Goal: Information Seeking & Learning: Learn about a topic

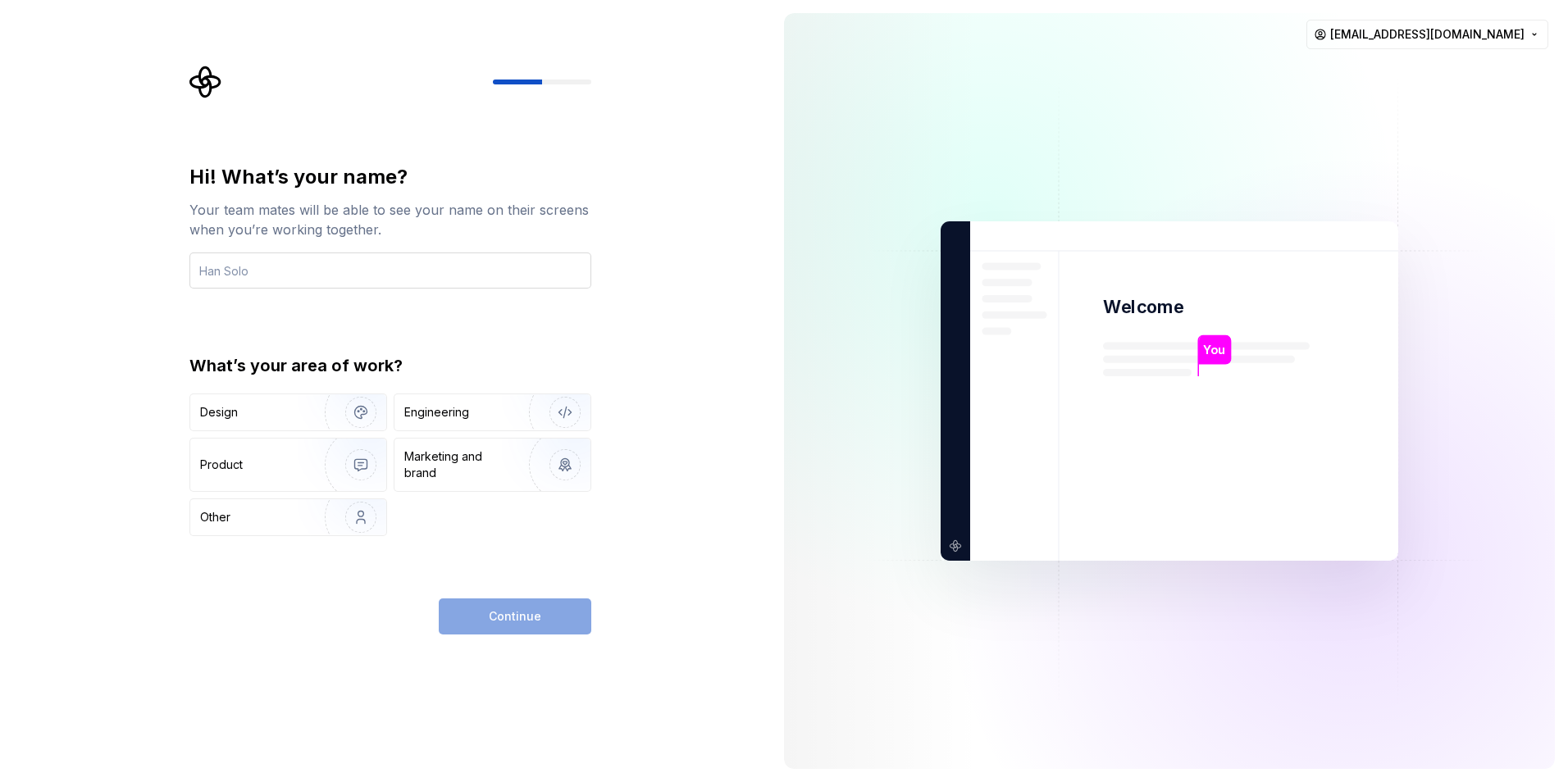
click at [440, 265] on input "text" at bounding box center [390, 271] width 402 height 36
type input "Kishore"
click at [472, 415] on div "Engineering" at bounding box center [469, 412] width 130 height 16
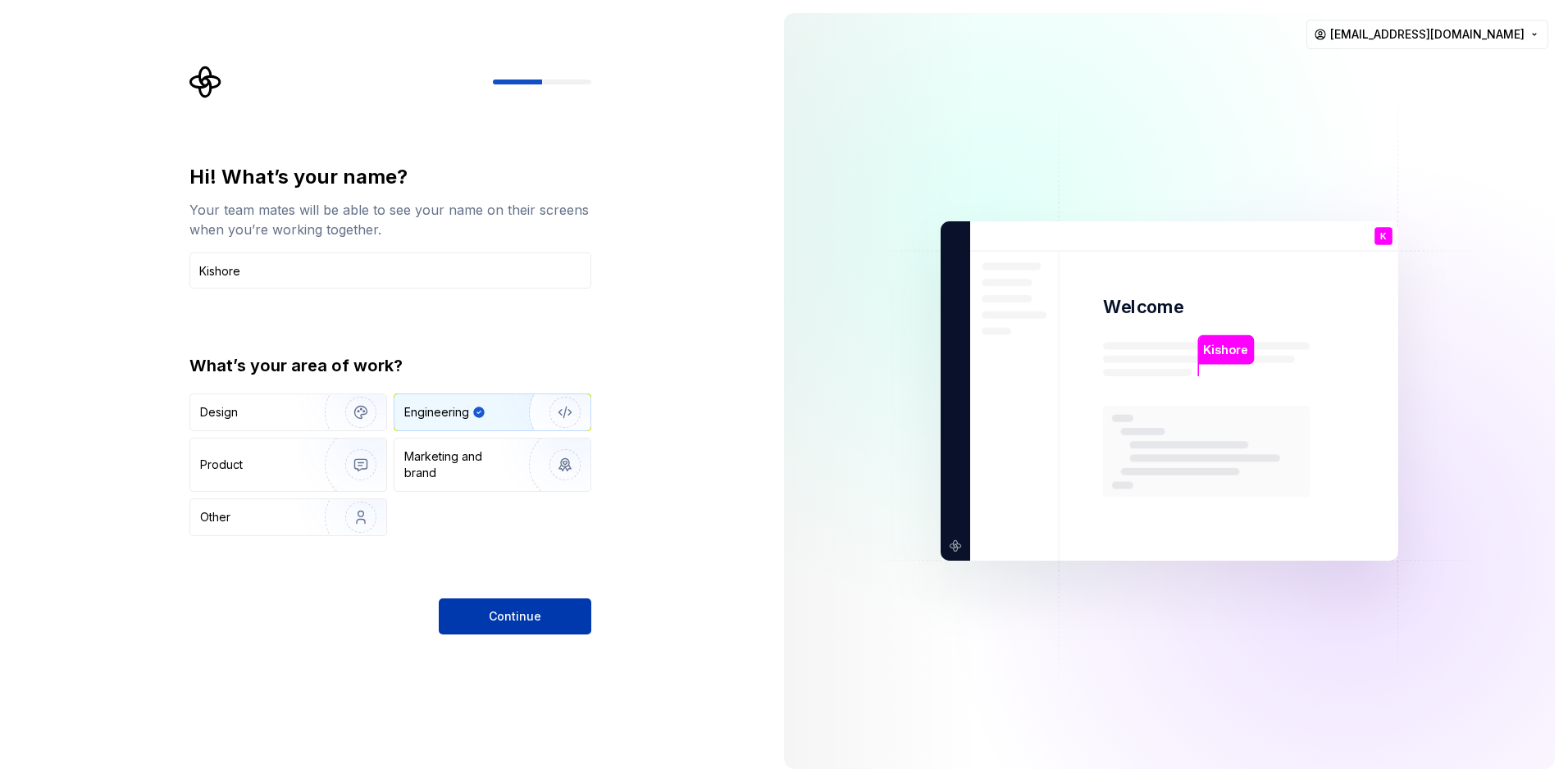
click at [548, 614] on button "Continue" at bounding box center [515, 617] width 152 height 36
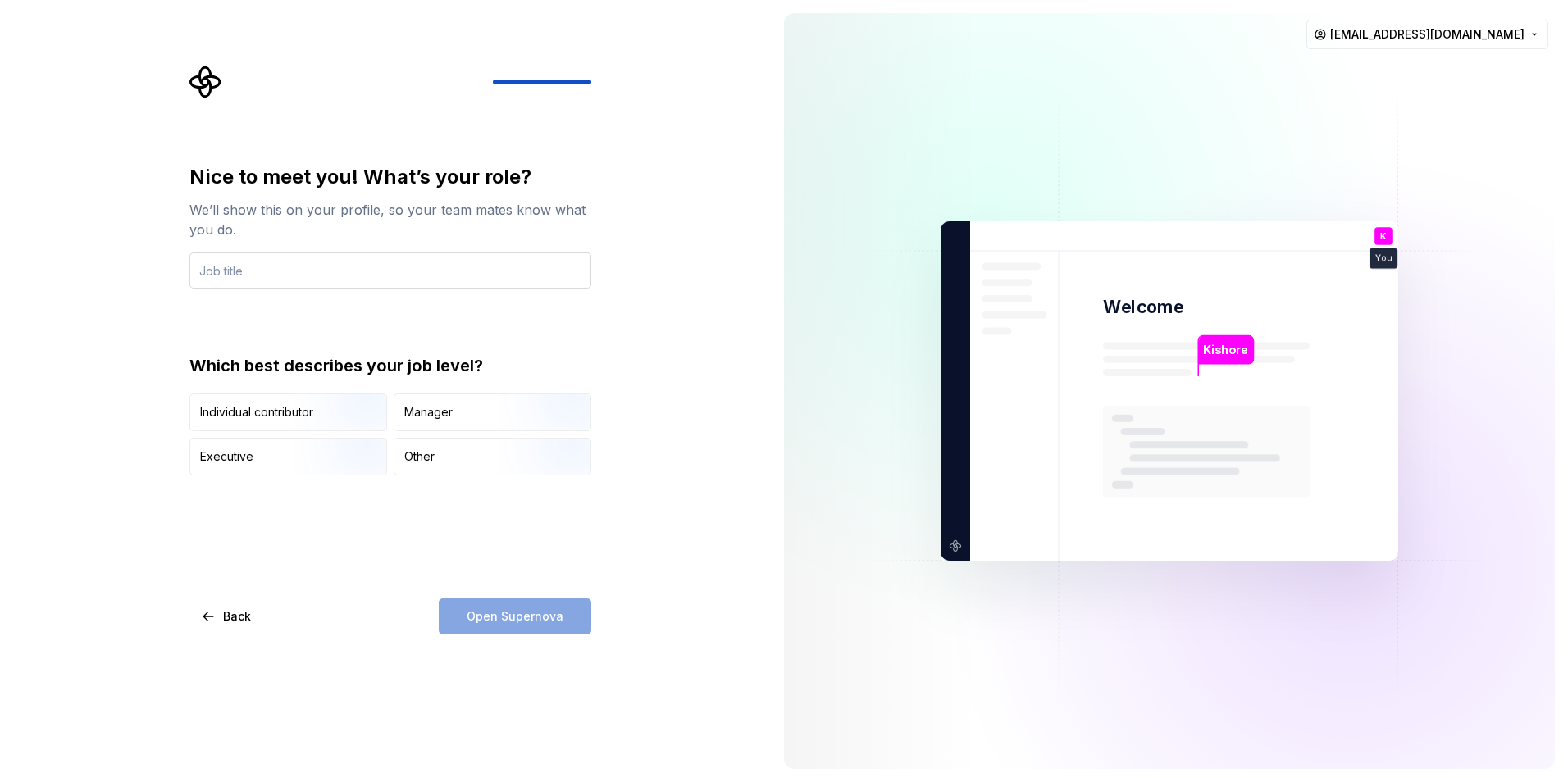
click at [507, 258] on input "text" at bounding box center [390, 271] width 402 height 36
type input "Developer"
drag, startPoint x: 290, startPoint y: 364, endPoint x: 490, endPoint y: 351, distance: 200.4
click at [490, 351] on div "Nice to meet you! What’s your role? We’ll show this on your profile, so your te…" at bounding box center [390, 319] width 402 height 311
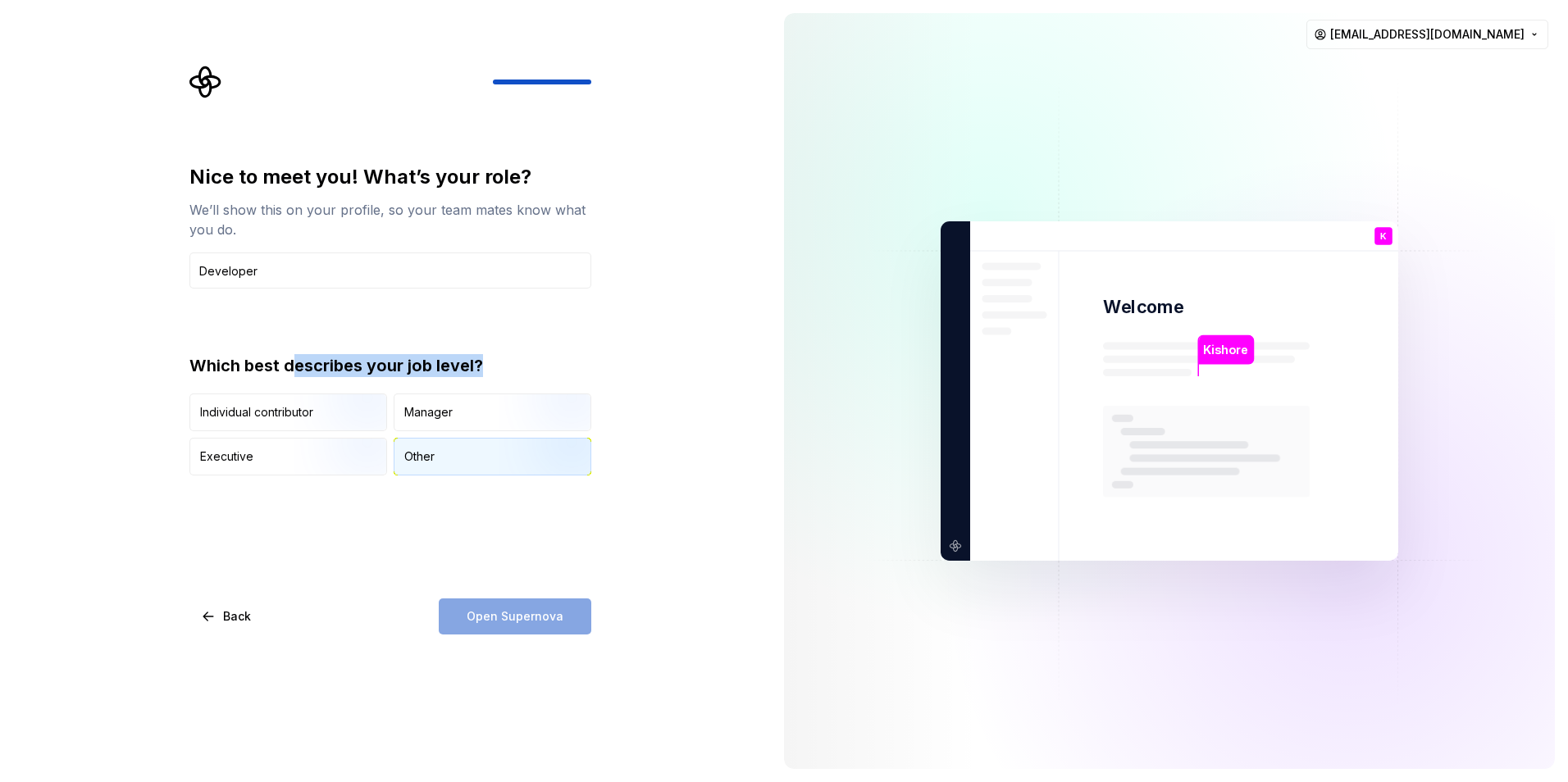
click at [429, 449] on div "Other" at bounding box center [419, 457] width 30 height 16
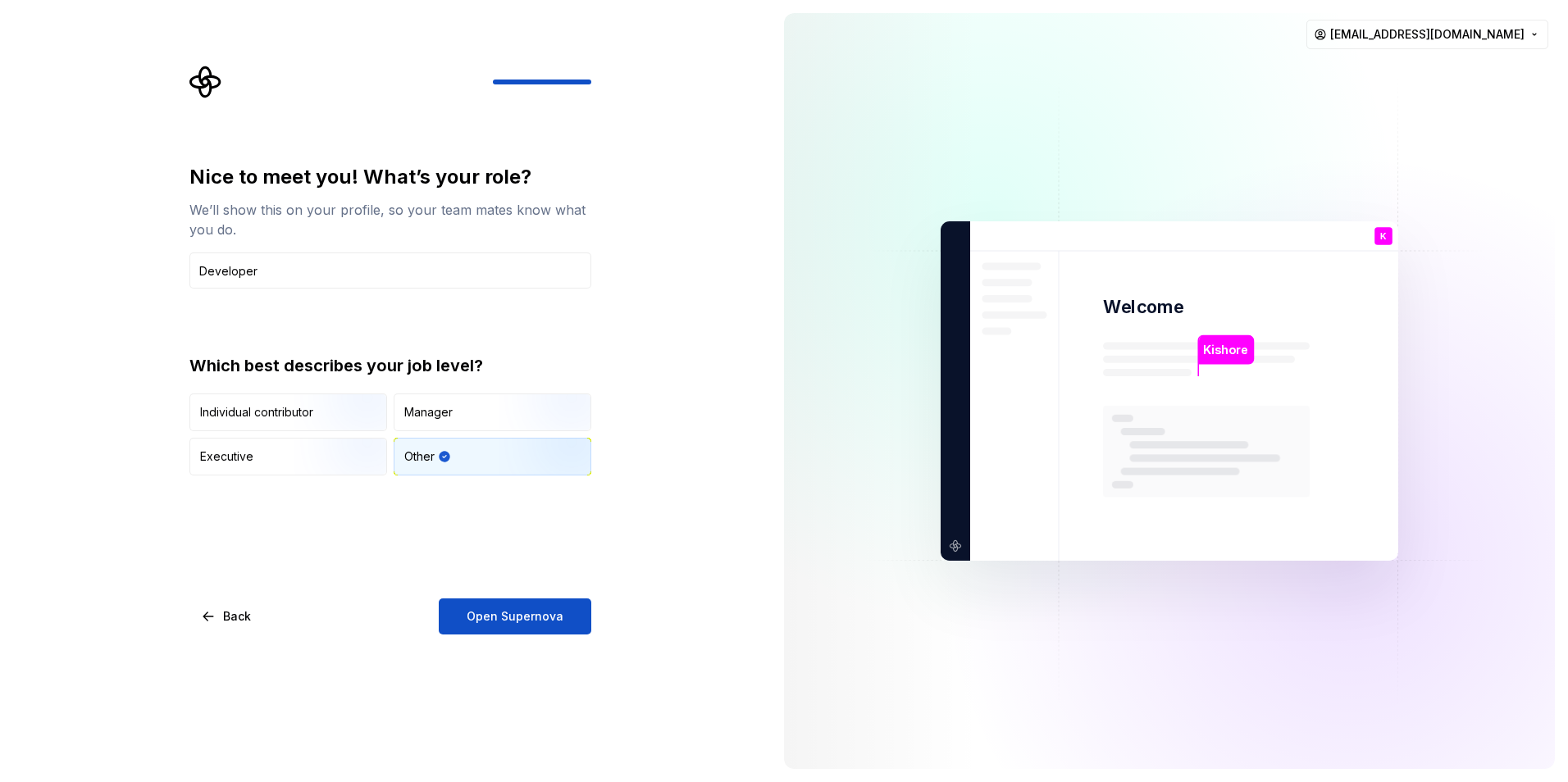
click at [687, 431] on div "Nice to meet you! What’s your role? We’ll show this on your profile, so your te…" at bounding box center [385, 391] width 771 height 782
click at [579, 617] on button "Open Supernova" at bounding box center [515, 617] width 152 height 36
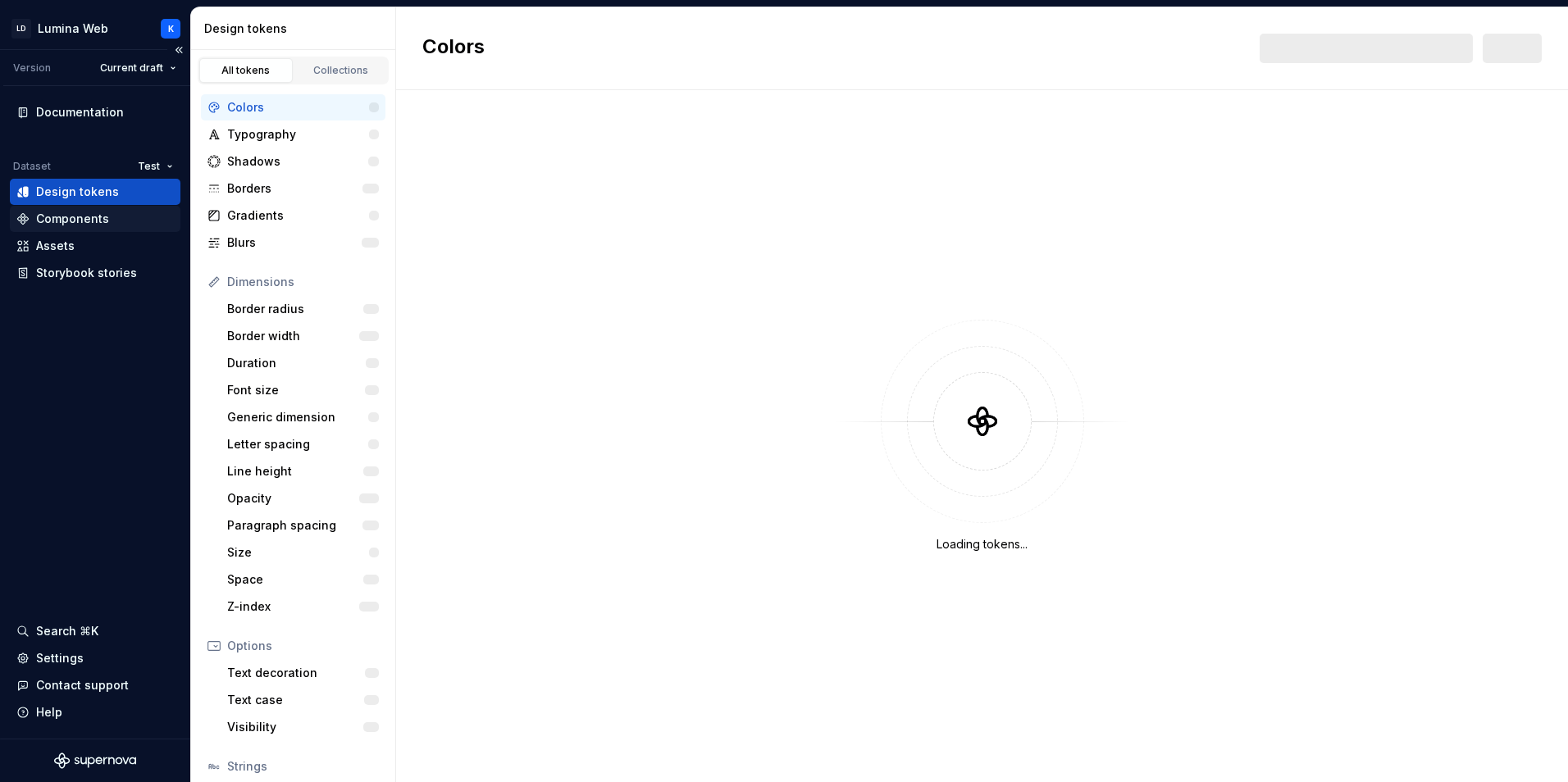
click at [79, 211] on div "Components" at bounding box center [72, 219] width 73 height 16
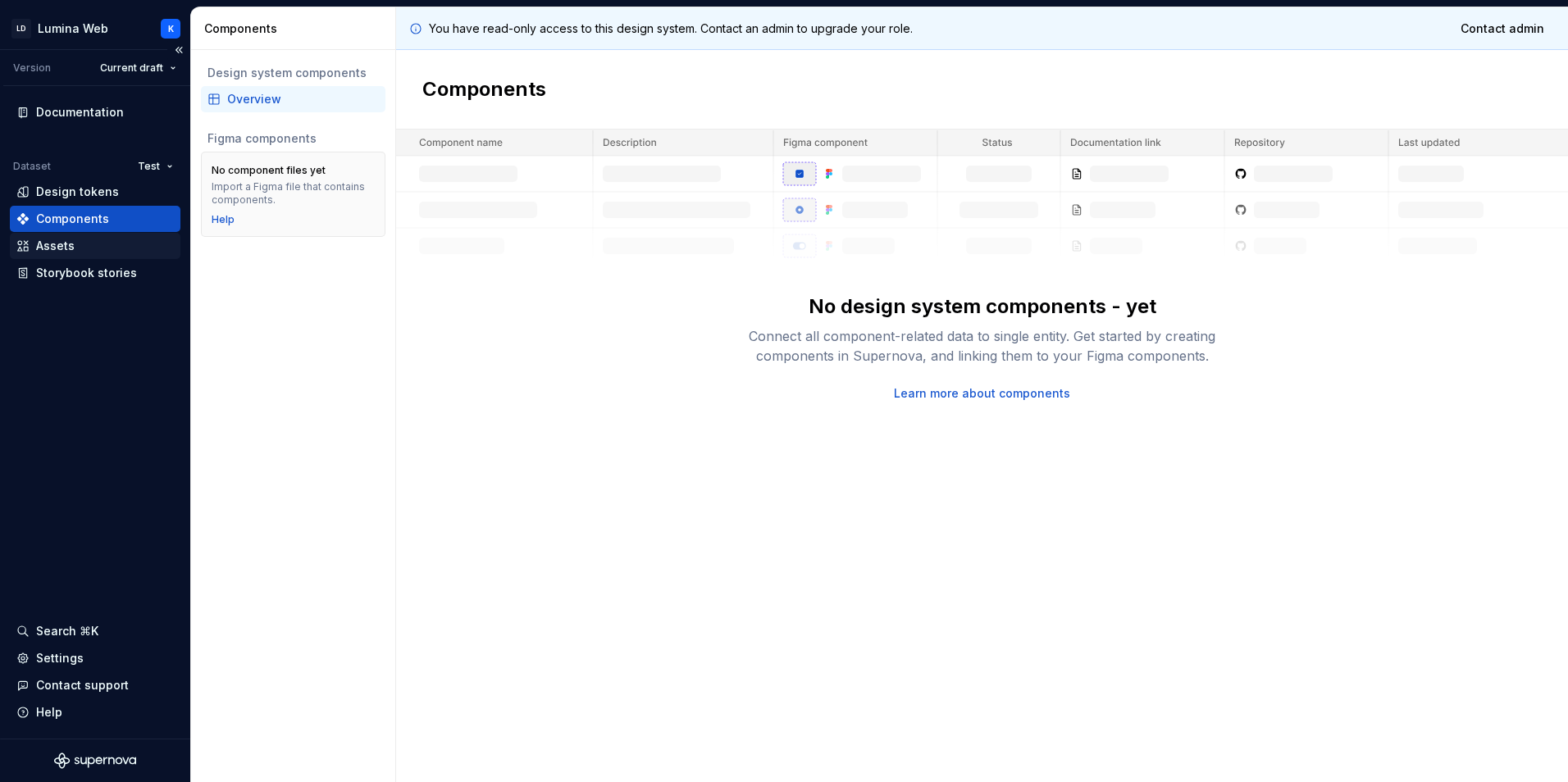
click at [41, 247] on div "Assets" at bounding box center [55, 246] width 39 height 16
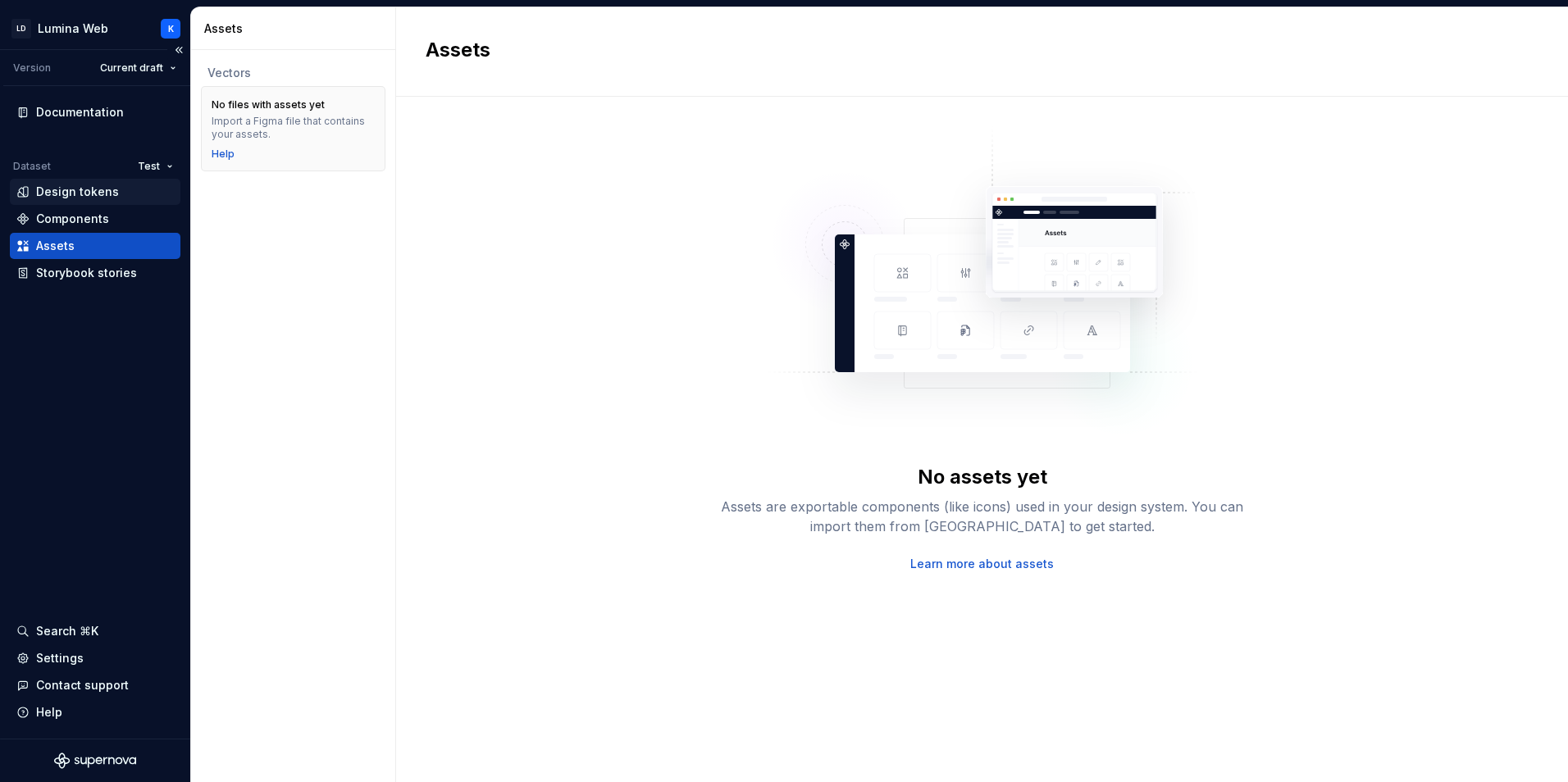
click at [108, 193] on div "Design tokens" at bounding box center [77, 192] width 83 height 16
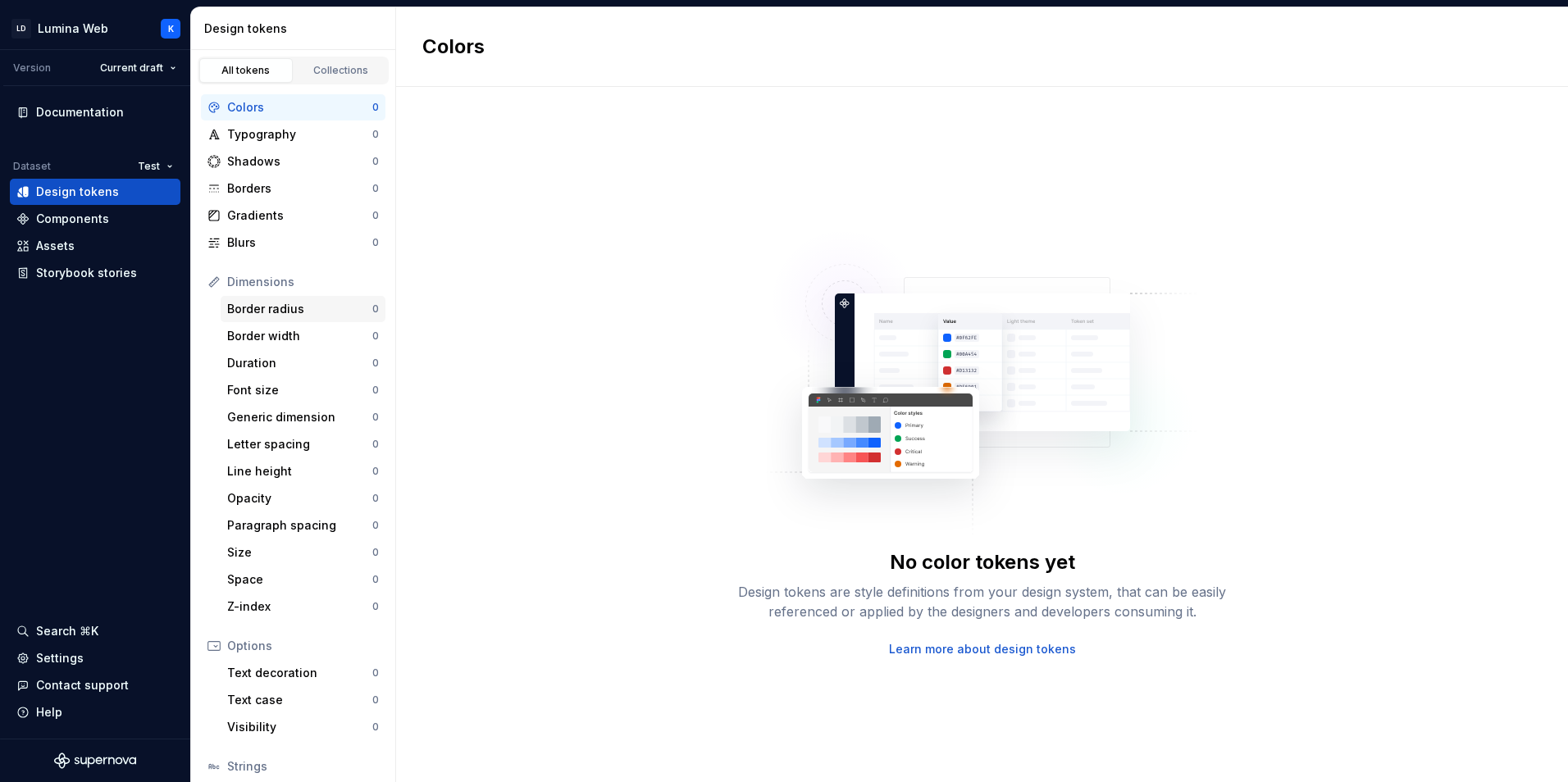
scroll to position [115, 0]
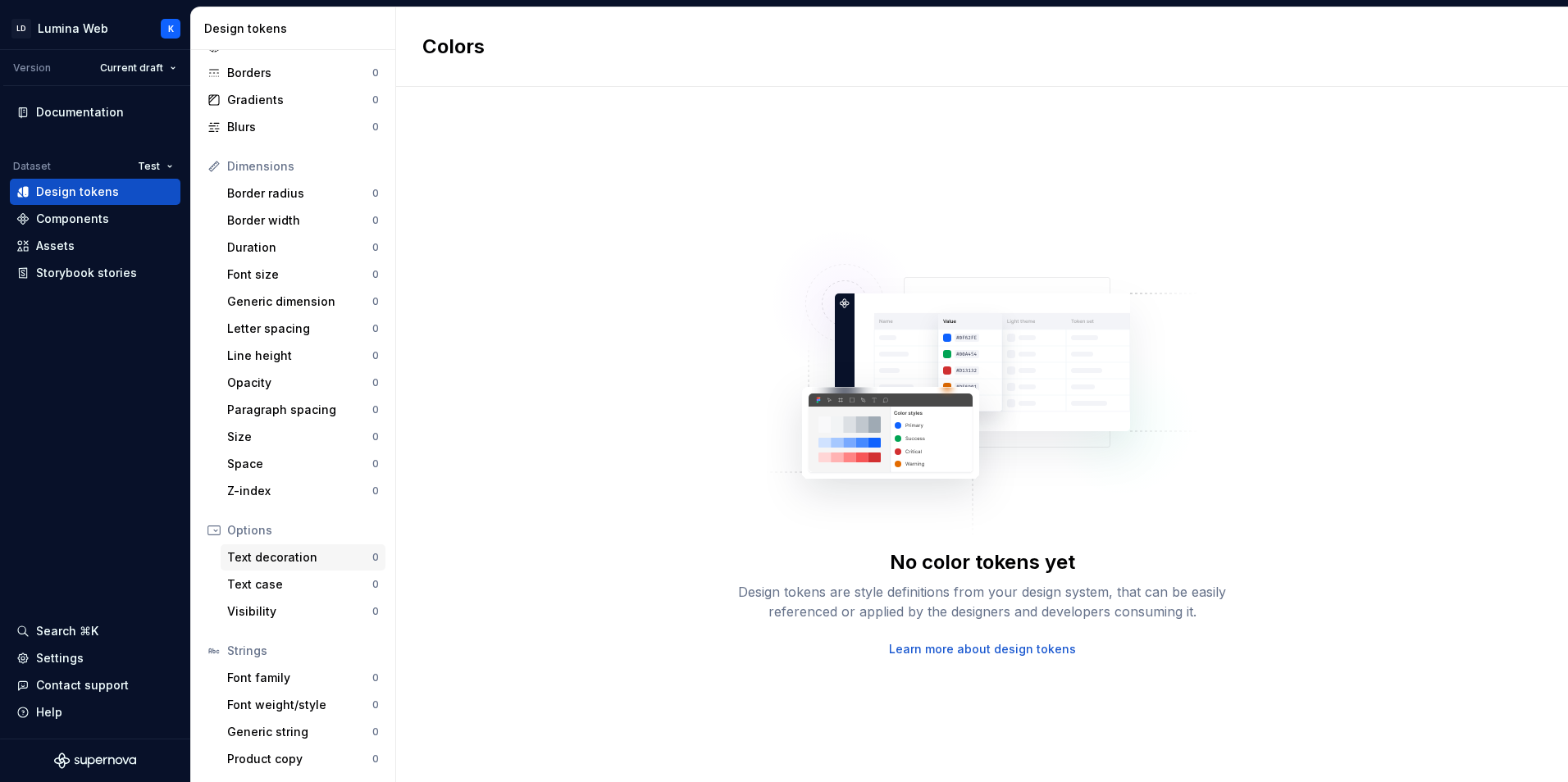
click at [329, 554] on div "Text decoration" at bounding box center [300, 557] width 145 height 16
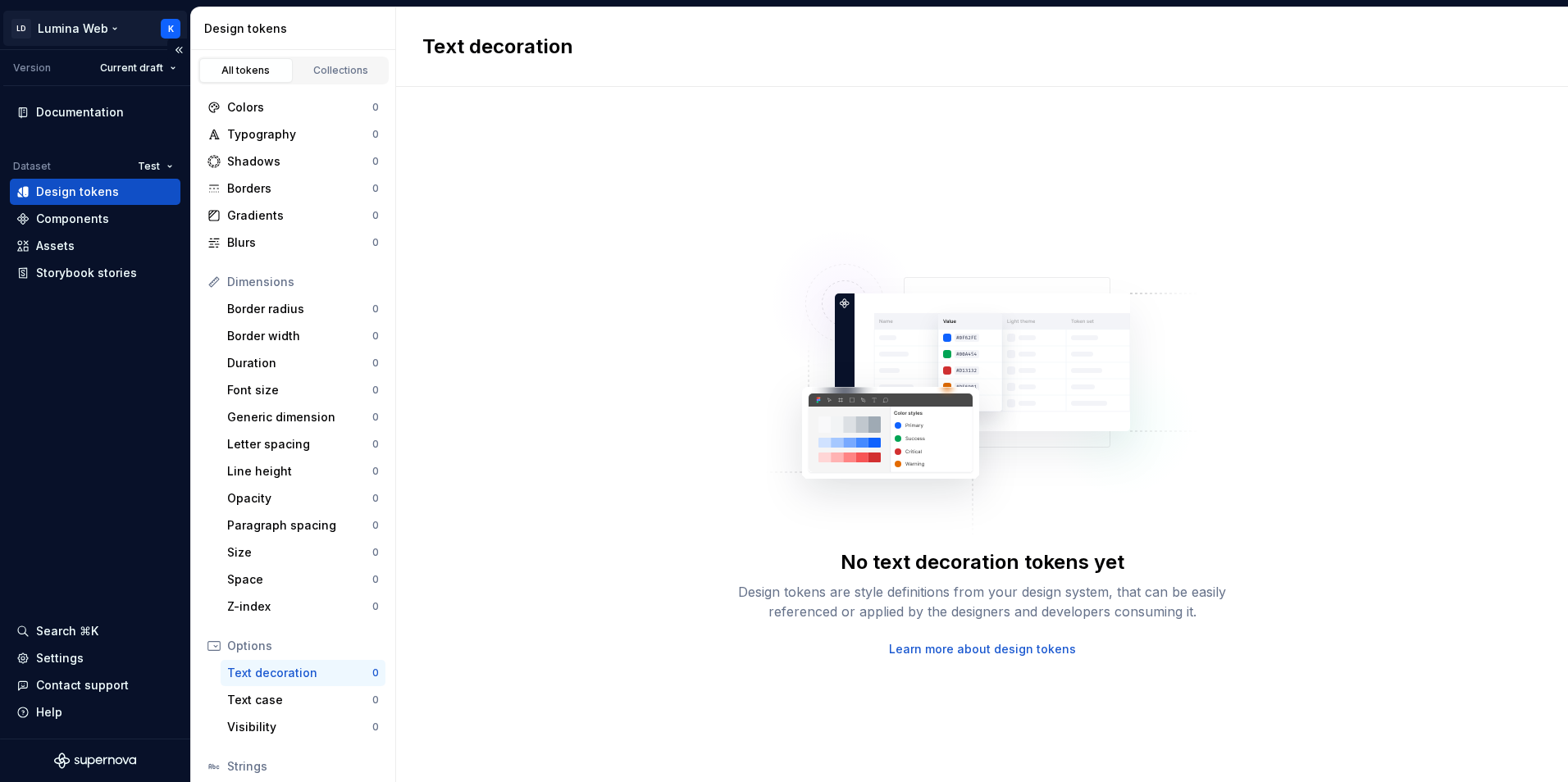
click at [114, 29] on html "LD Lumina Web K Version Current draft Documentation Dataset Test Design tokens …" at bounding box center [784, 391] width 1568 height 782
click at [545, 169] on html "LD Lumina Web K Version Current draft Documentation Dataset Test Design tokens …" at bounding box center [784, 391] width 1568 height 782
click at [122, 210] on div "Components" at bounding box center [95, 219] width 170 height 26
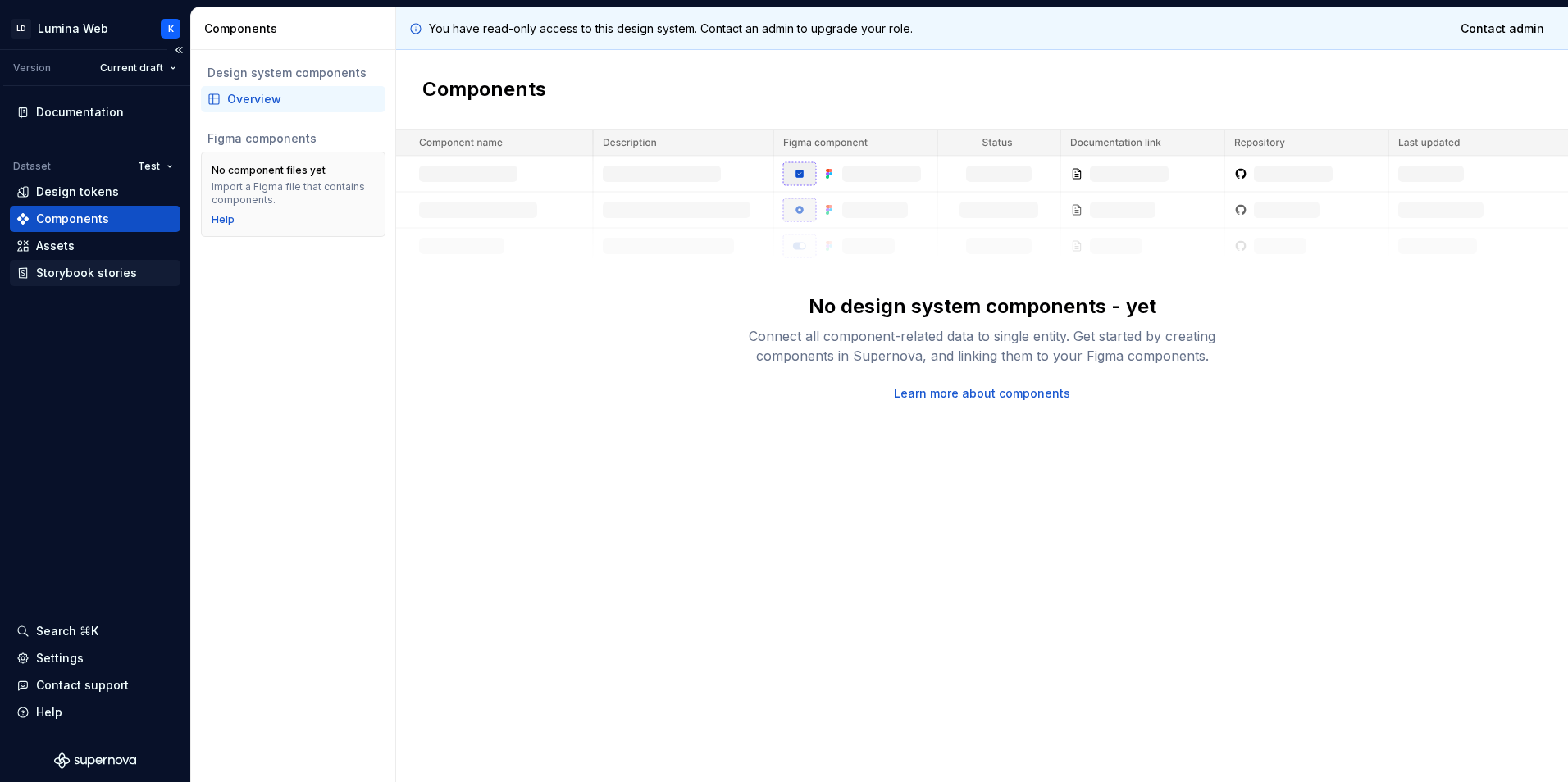
click at [106, 273] on div "Storybook stories" at bounding box center [86, 273] width 100 height 16
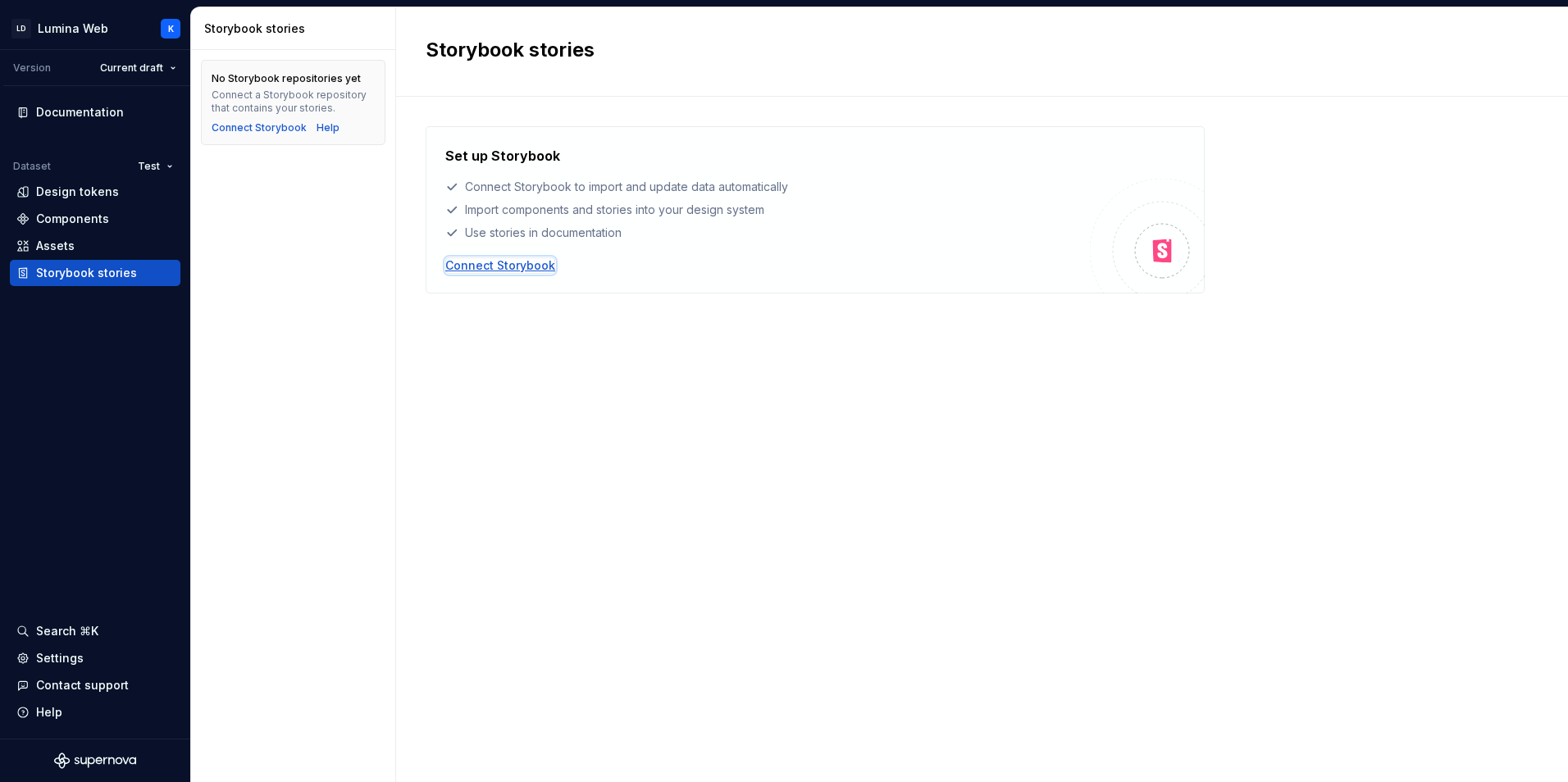
click at [516, 264] on div "Connect Storybook" at bounding box center [500, 266] width 110 height 16
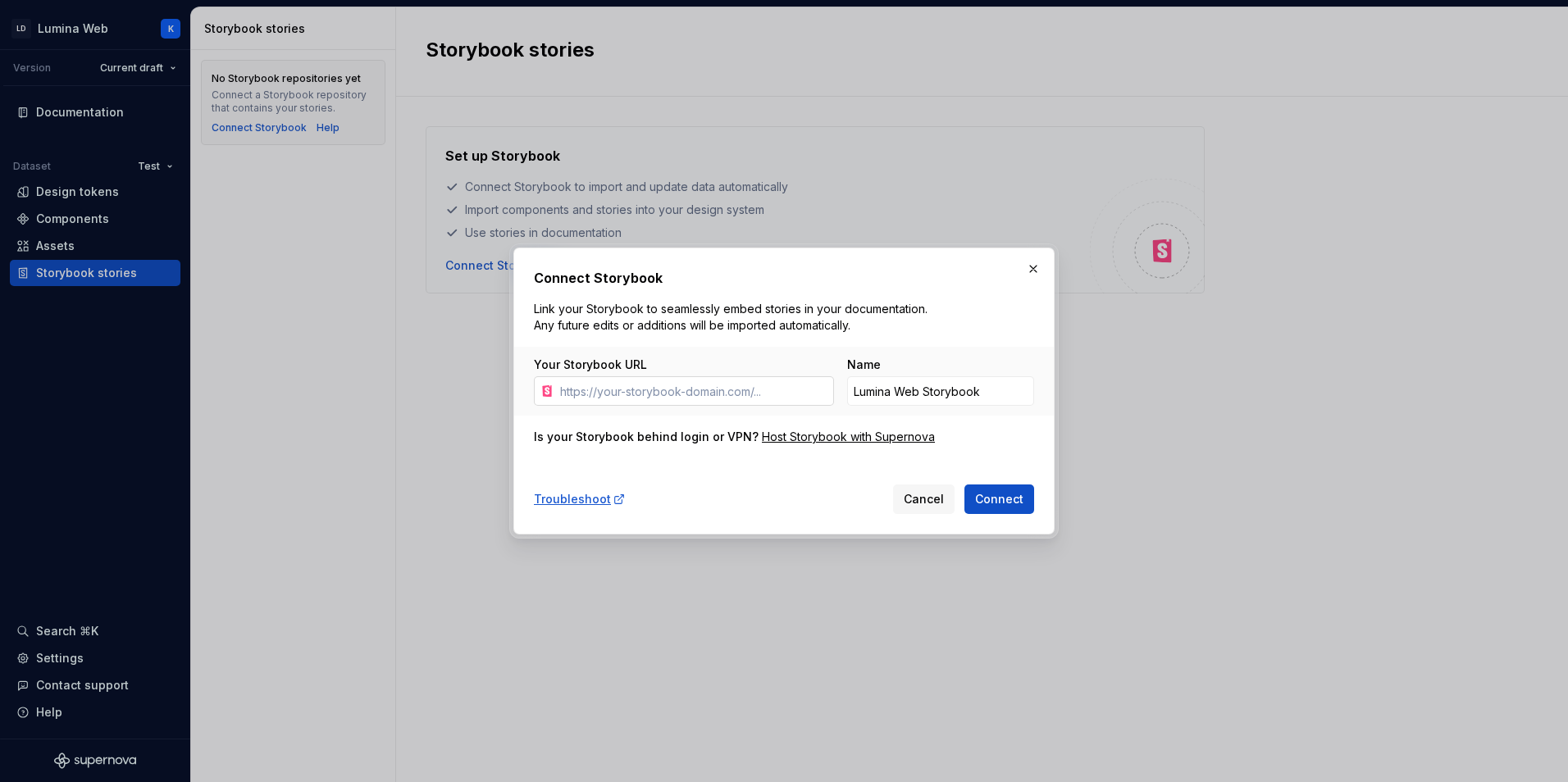
click at [674, 396] on input "Your Storybook URL" at bounding box center [693, 391] width 281 height 30
click at [941, 368] on div "Name" at bounding box center [940, 365] width 187 height 16
click at [942, 396] on input "Lumina Web Storybook" at bounding box center [940, 391] width 187 height 30
click at [1030, 273] on button "button" at bounding box center [1034, 269] width 23 height 23
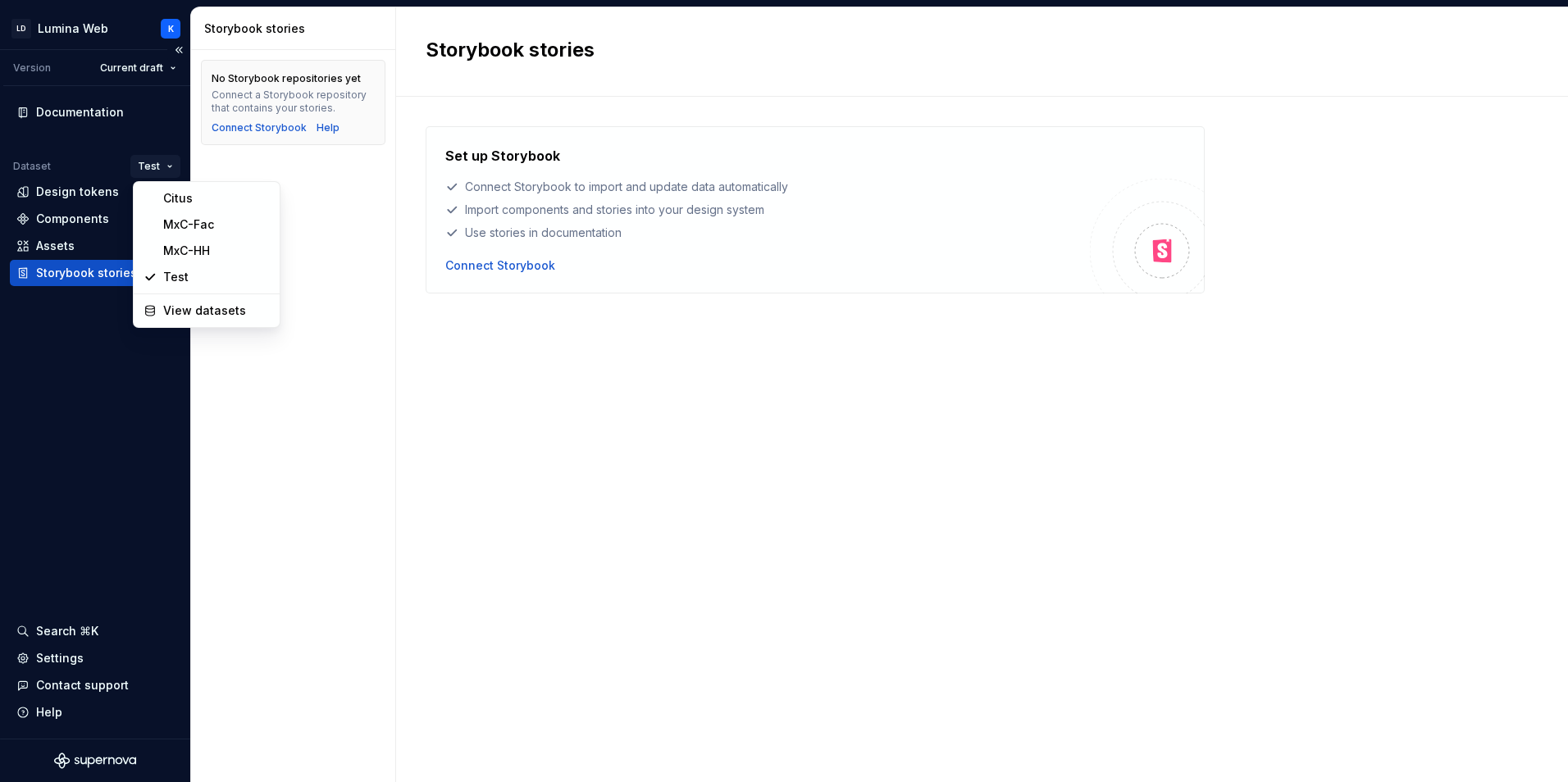
click at [152, 167] on html "LD Lumina Web K Version Current draft Documentation Dataset Test Design tokens …" at bounding box center [784, 391] width 1568 height 782
click at [208, 309] on div "View datasets" at bounding box center [216, 310] width 106 height 16
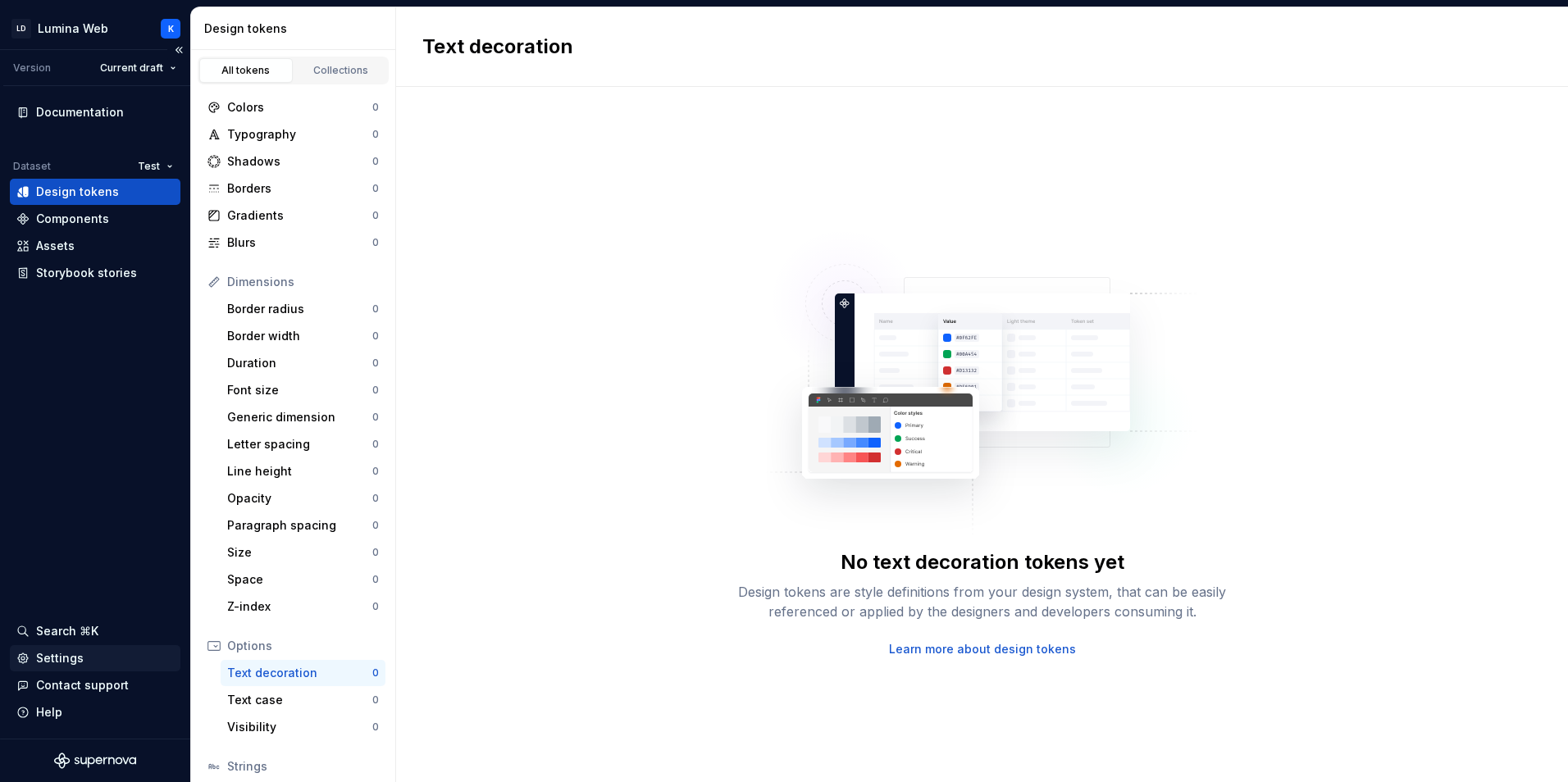
scroll to position [1, 0]
click at [78, 631] on div "Search ⌘K" at bounding box center [68, 631] width 63 height 16
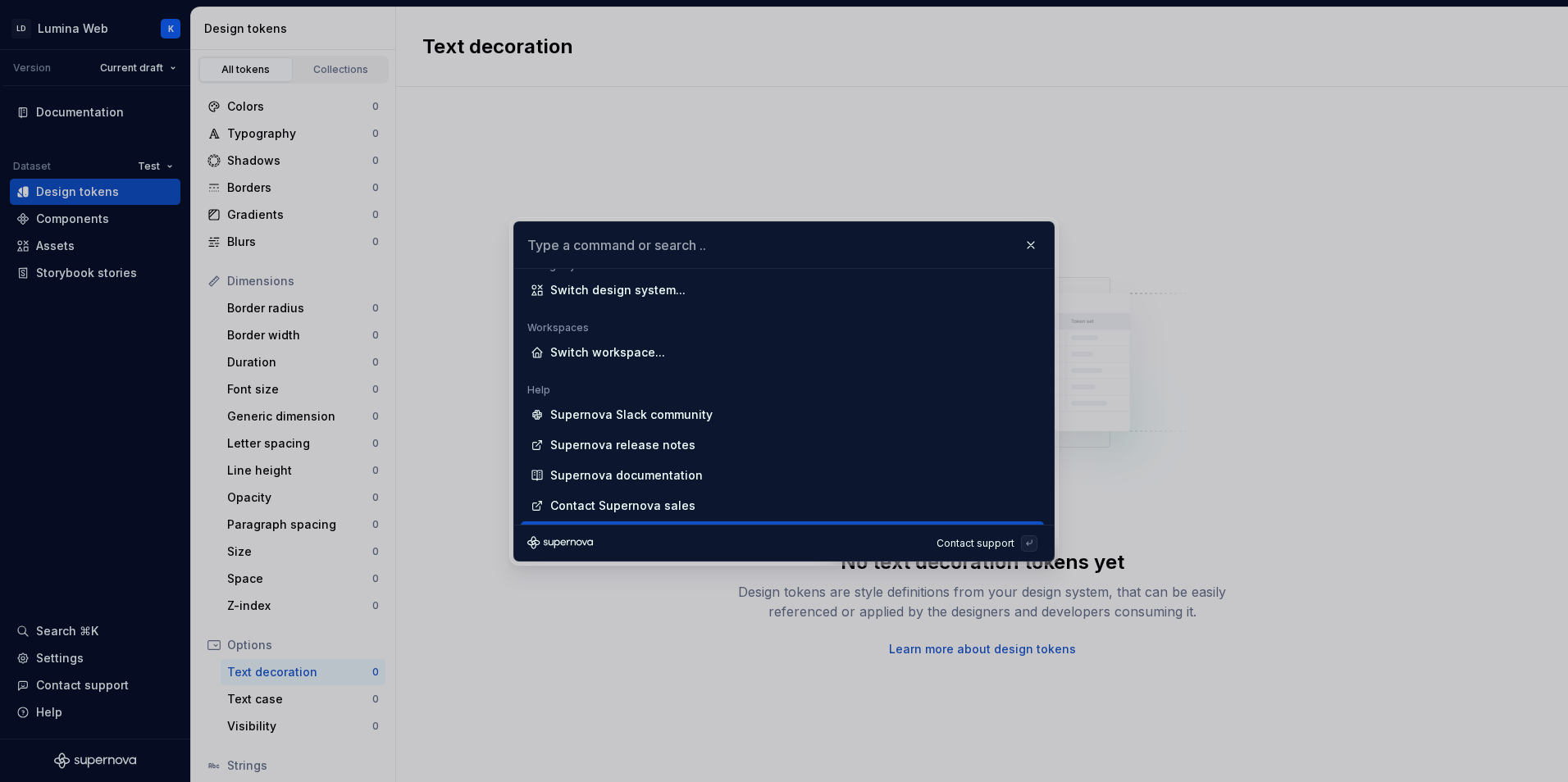
scroll to position [538, 0]
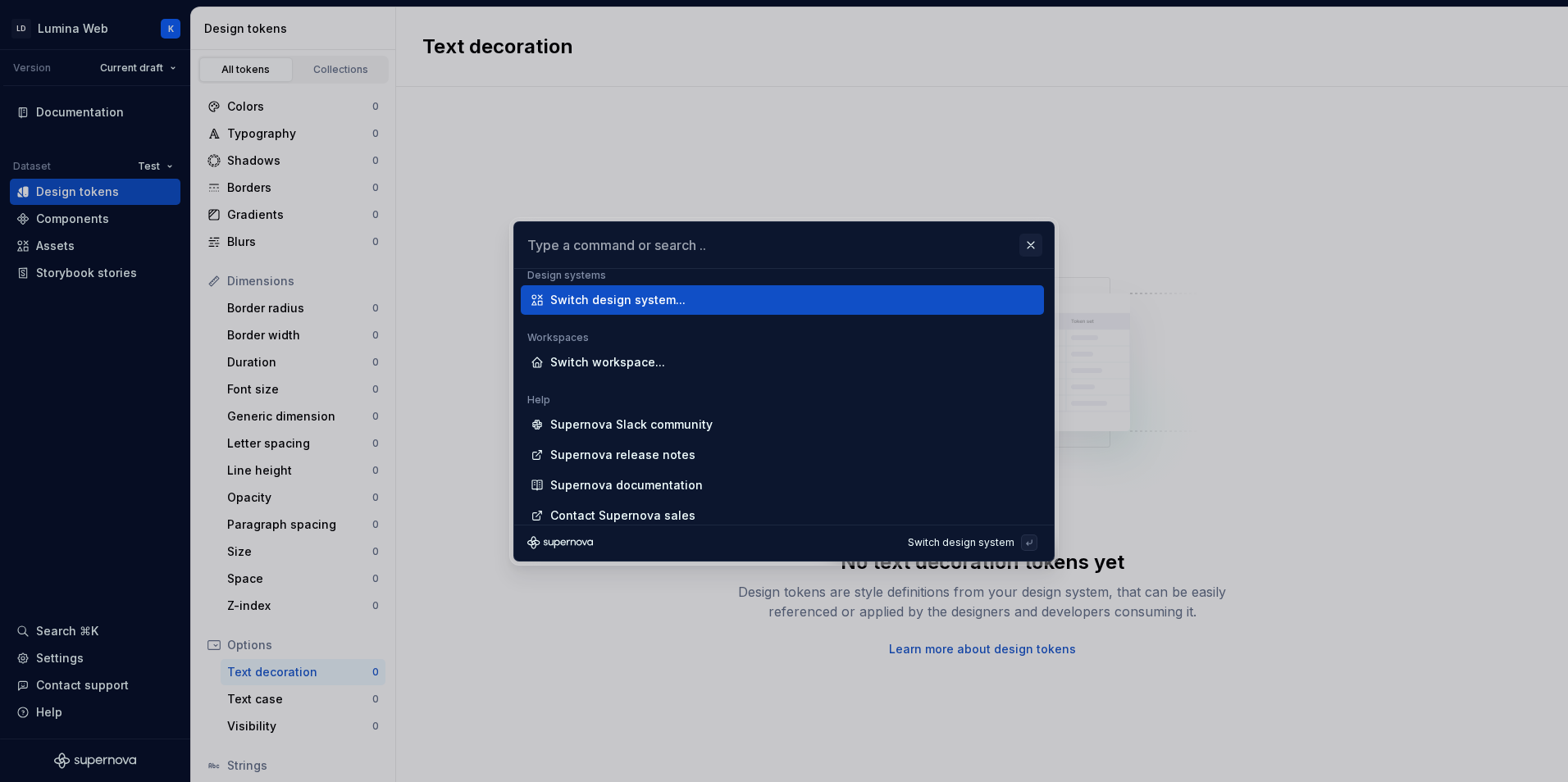
click at [1035, 245] on button "button" at bounding box center [1031, 245] width 23 height 23
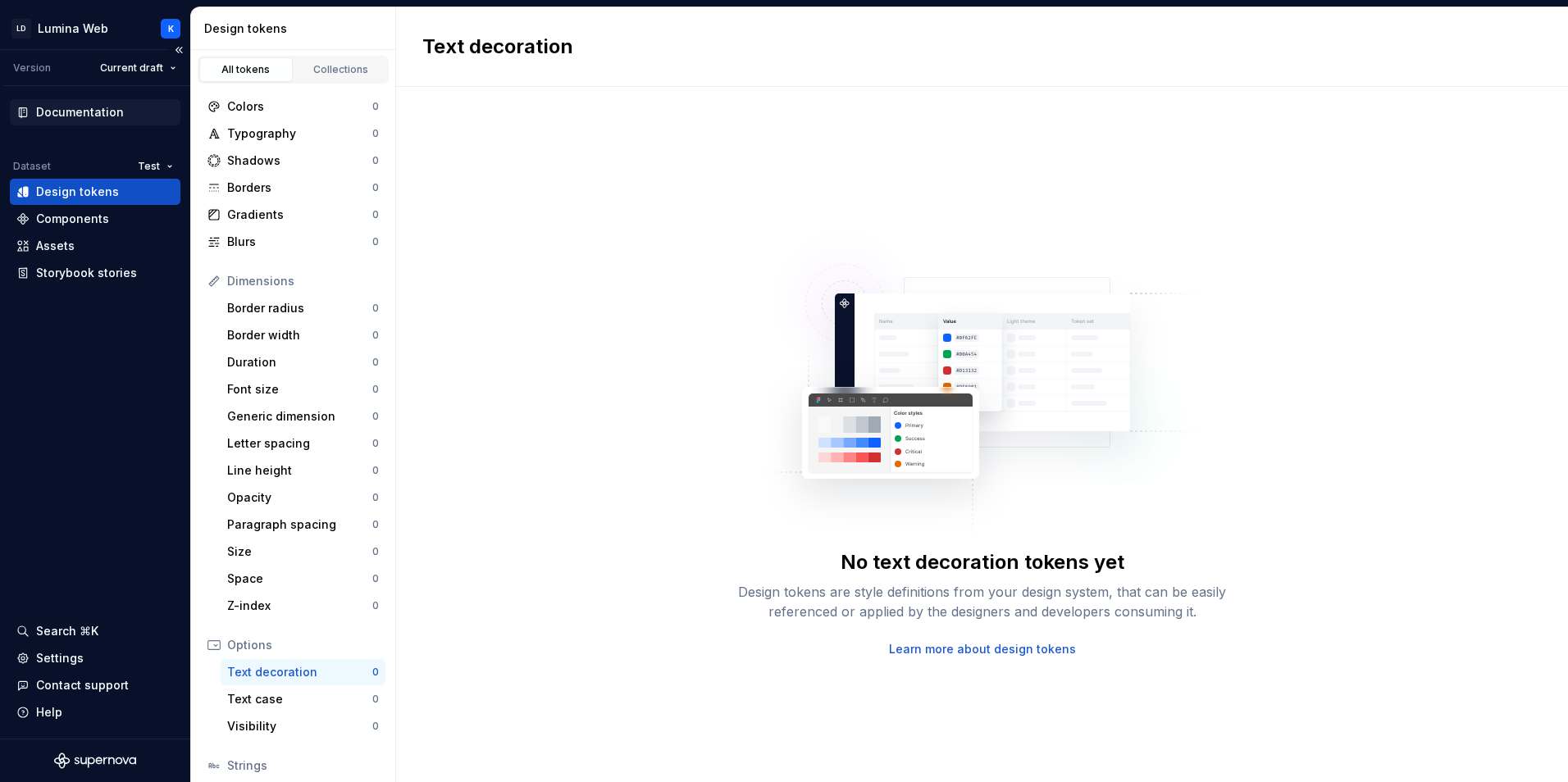
click at [112, 105] on div "Documentation" at bounding box center [80, 112] width 88 height 16
click at [78, 123] on div "Documentation" at bounding box center [95, 112] width 170 height 26
click at [124, 111] on div "Documentation" at bounding box center [95, 112] width 157 height 16
